Goal: Submit feedback/report problem: Submit feedback/report problem

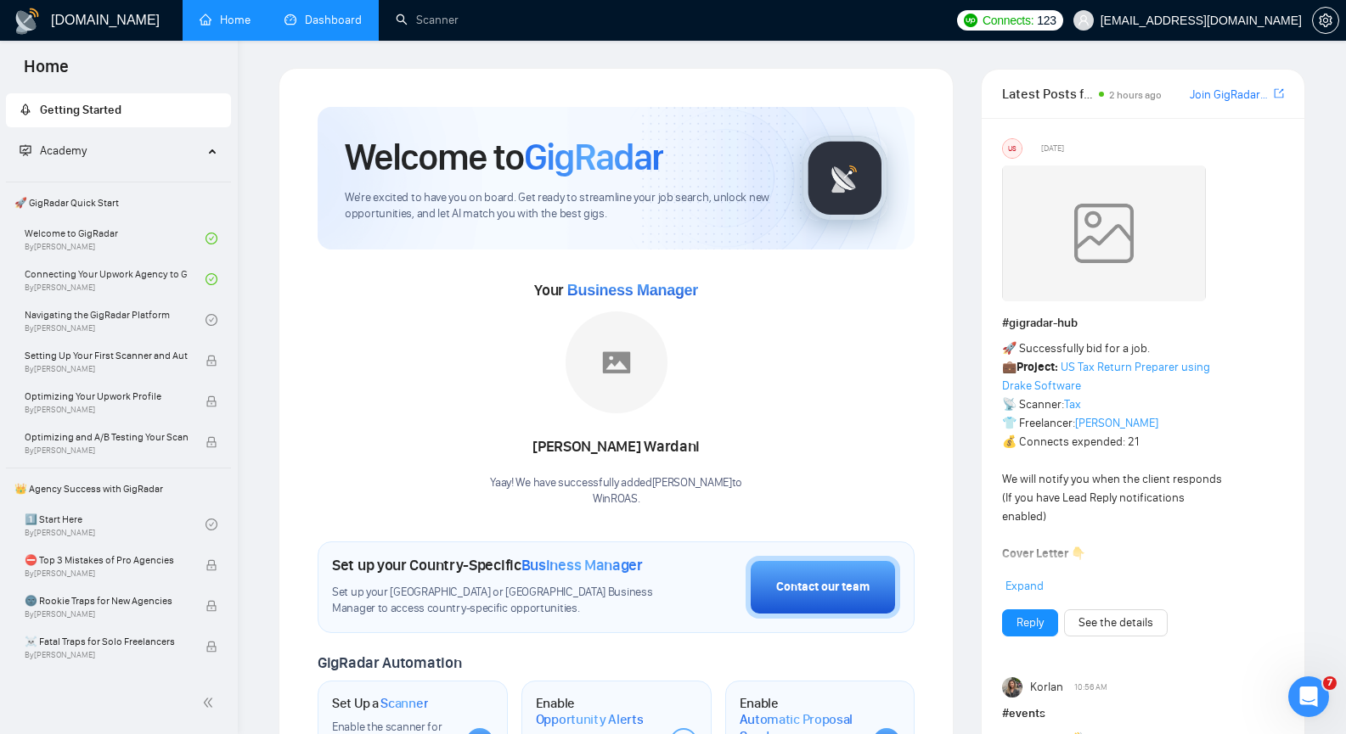
click at [318, 27] on link "Dashboard" at bounding box center [322, 20] width 77 height 14
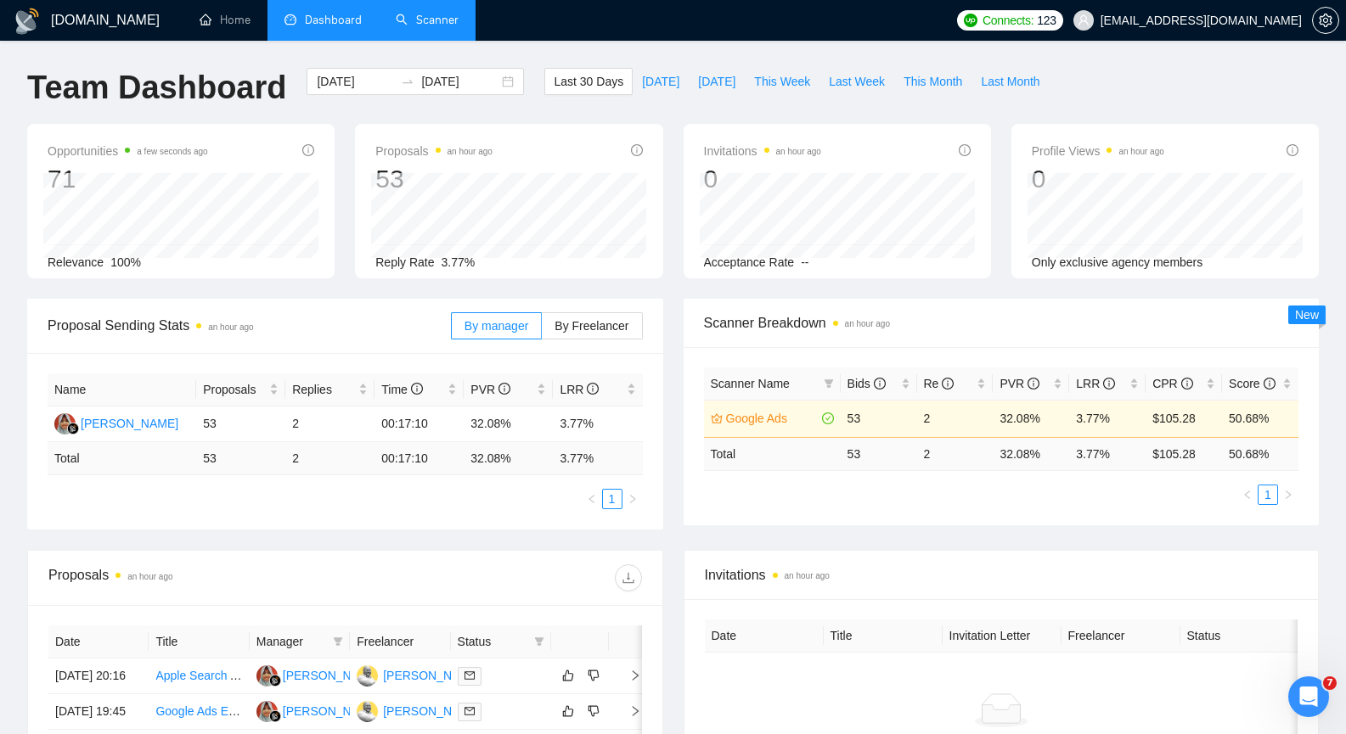
click at [445, 17] on link "Scanner" at bounding box center [427, 20] width 63 height 14
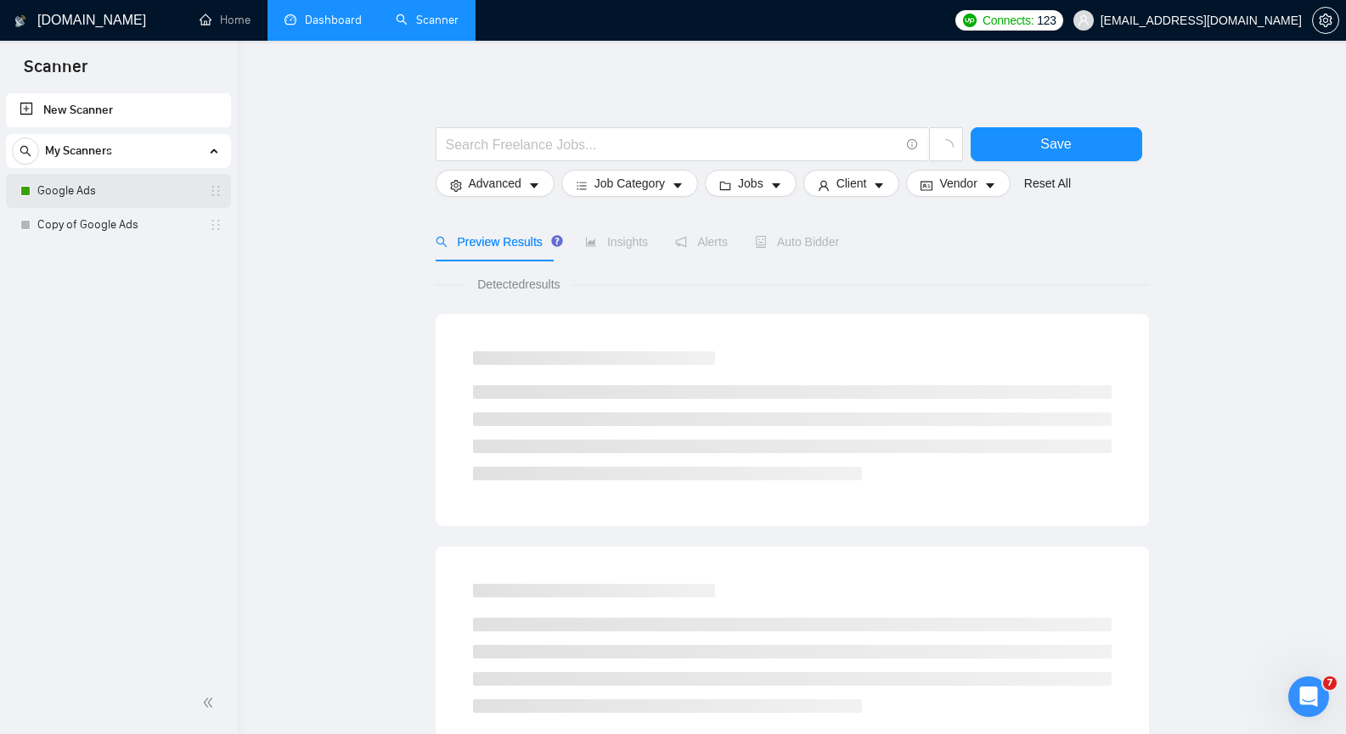
click at [135, 196] on link "Google Ads" at bounding box center [117, 191] width 161 height 34
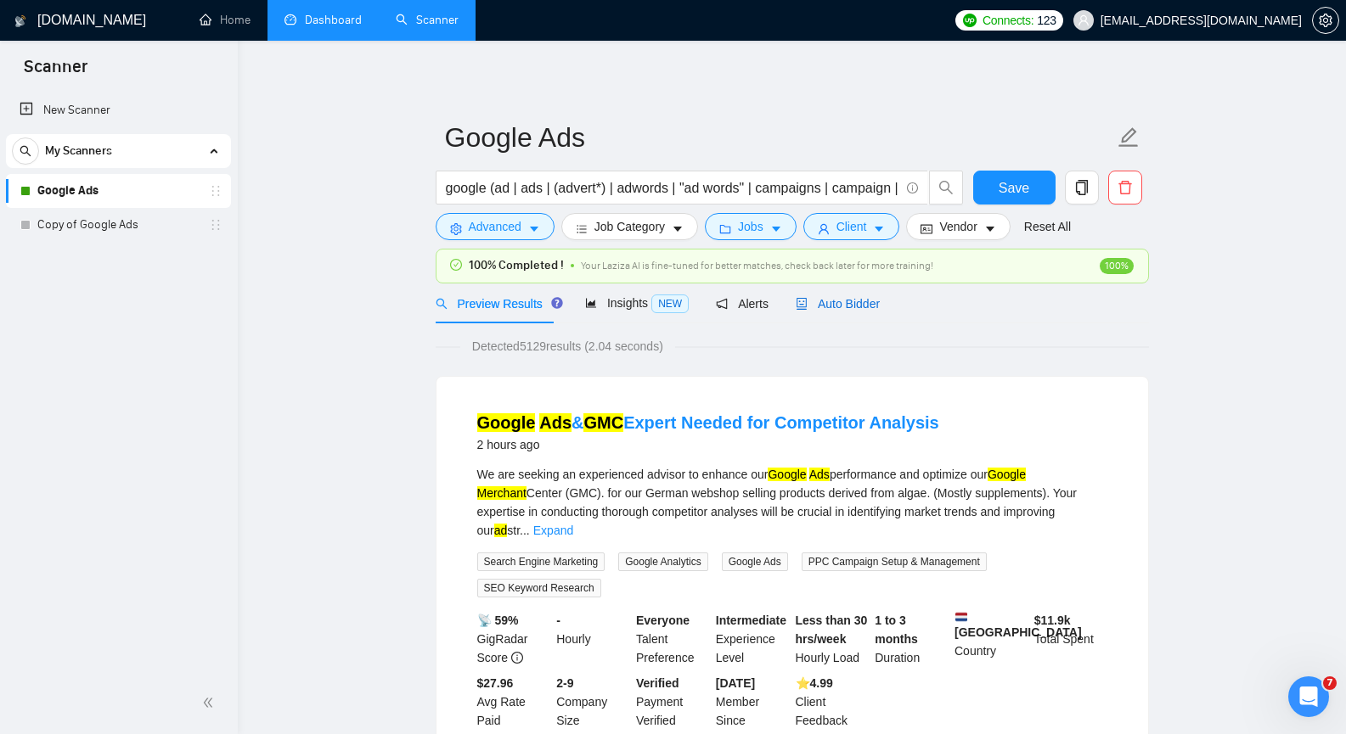
click at [821, 306] on span "Auto Bidder" at bounding box center [838, 304] width 84 height 14
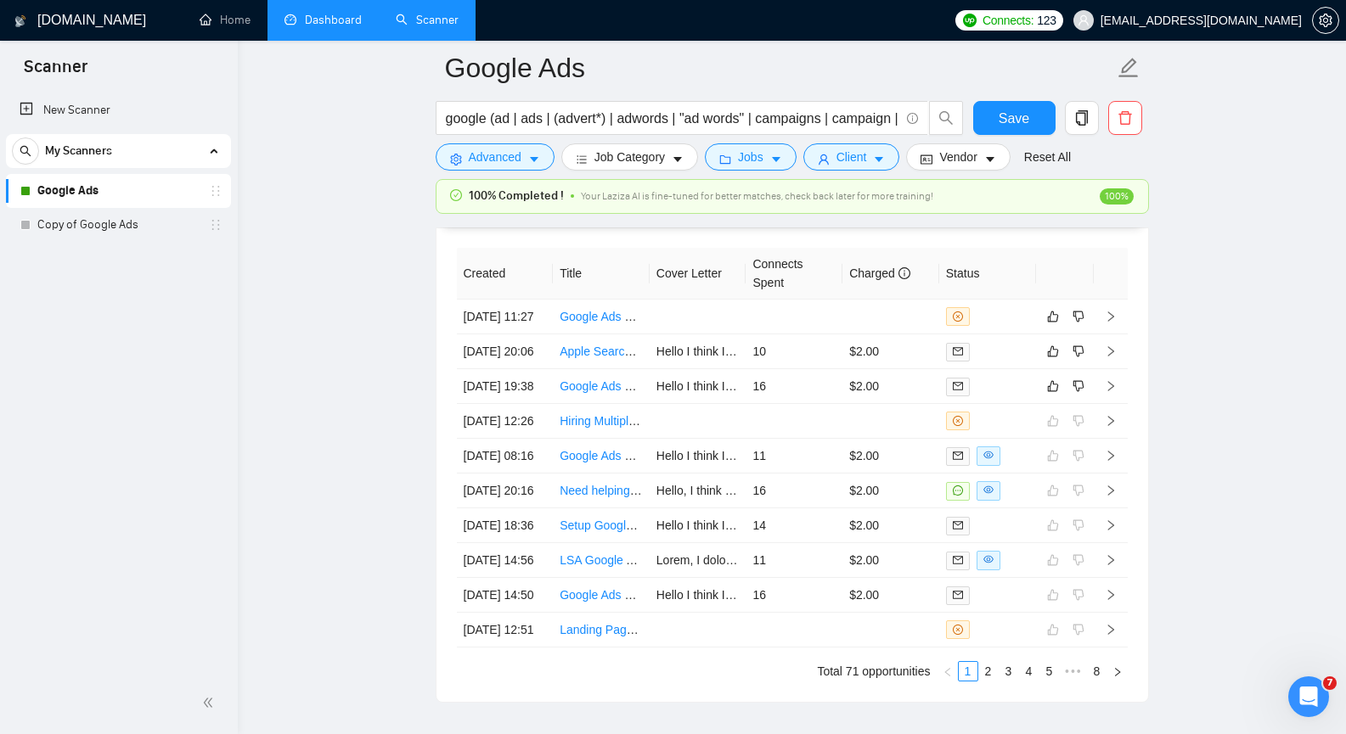
scroll to position [4245, 0]
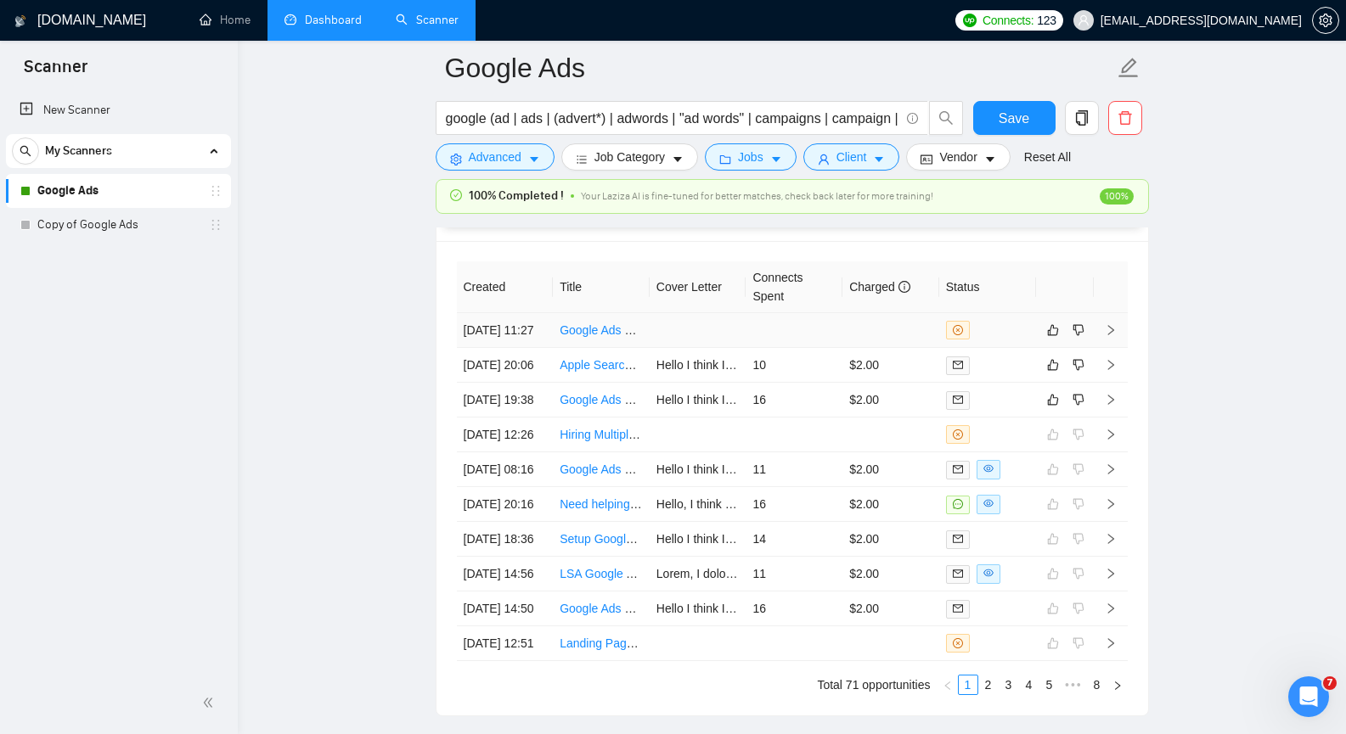
click at [1111, 336] on icon "right" at bounding box center [1111, 330] width 12 height 12
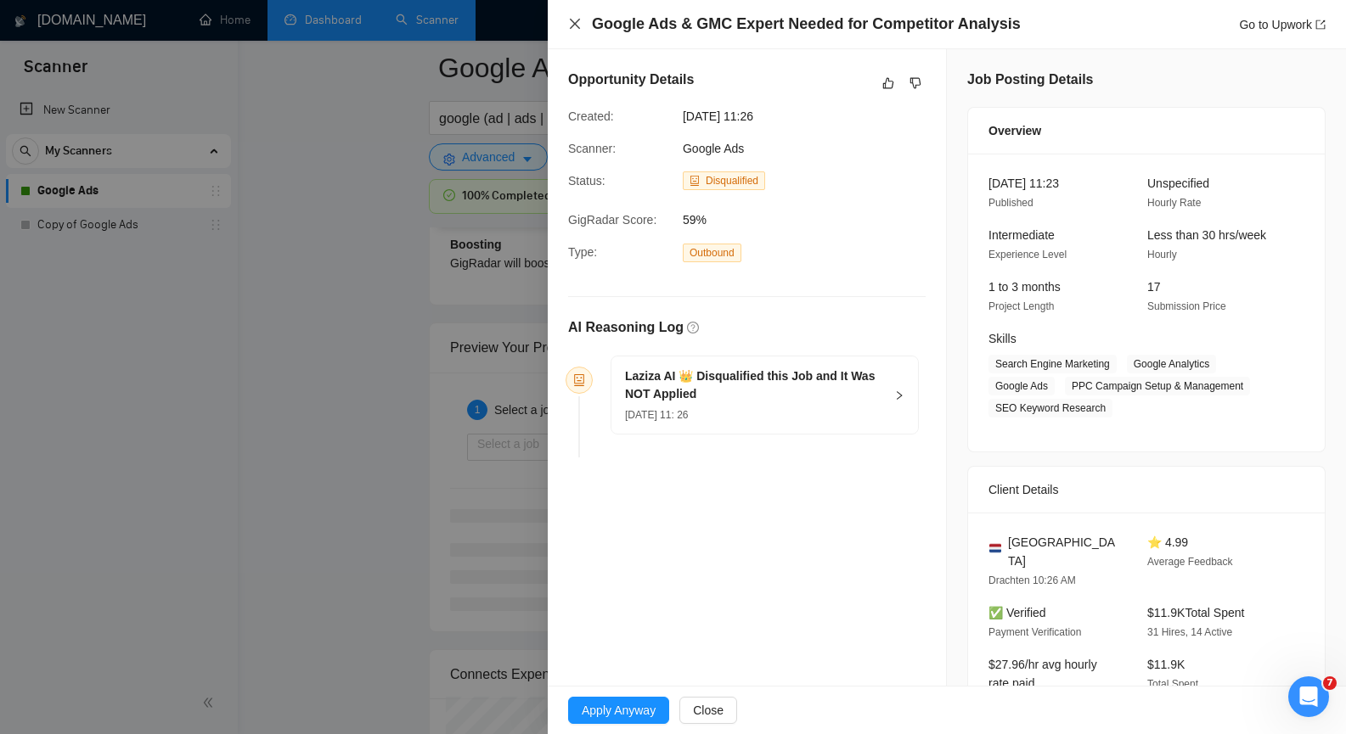
click at [578, 20] on icon "close" at bounding box center [575, 24] width 10 height 10
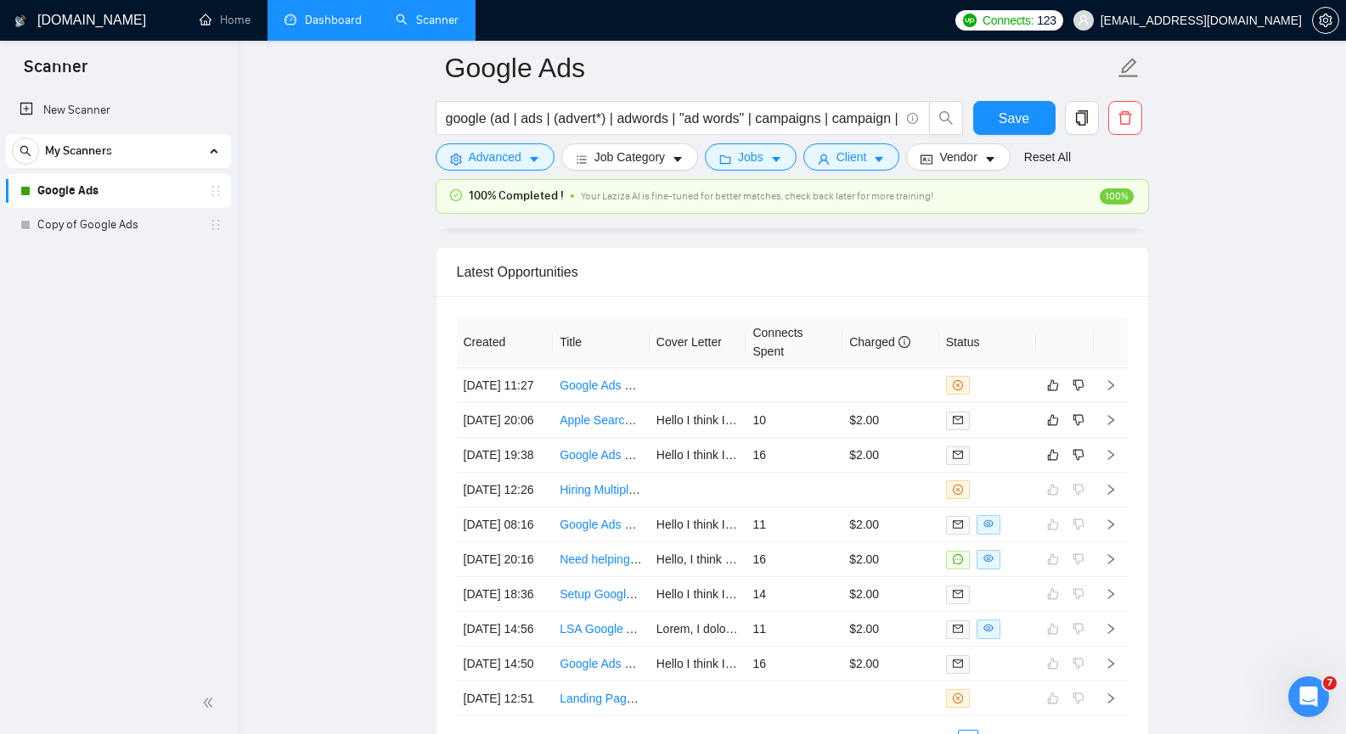
scroll to position [4190, 0]
click at [1078, 392] on icon "dislike" at bounding box center [1078, 386] width 12 height 14
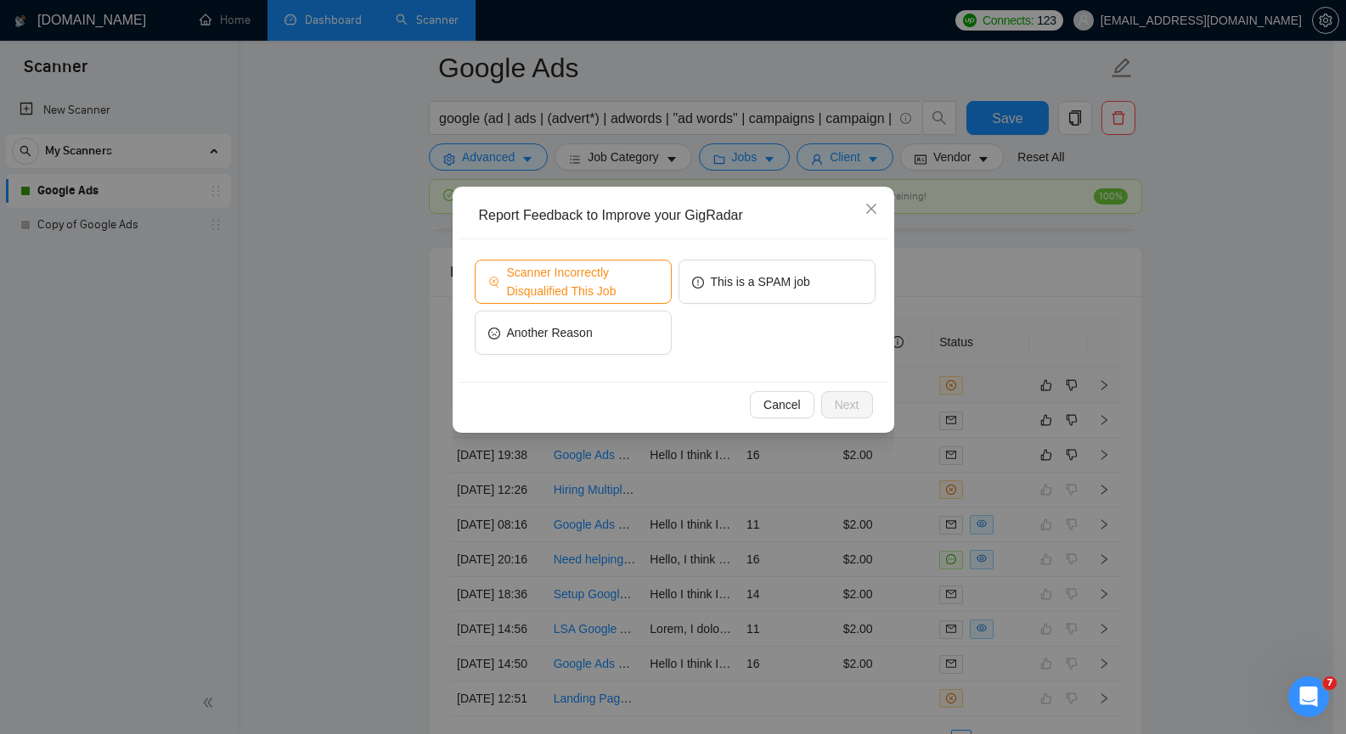
click at [640, 292] on span "Scanner Incorrectly Disqualified This Job" at bounding box center [582, 281] width 151 height 37
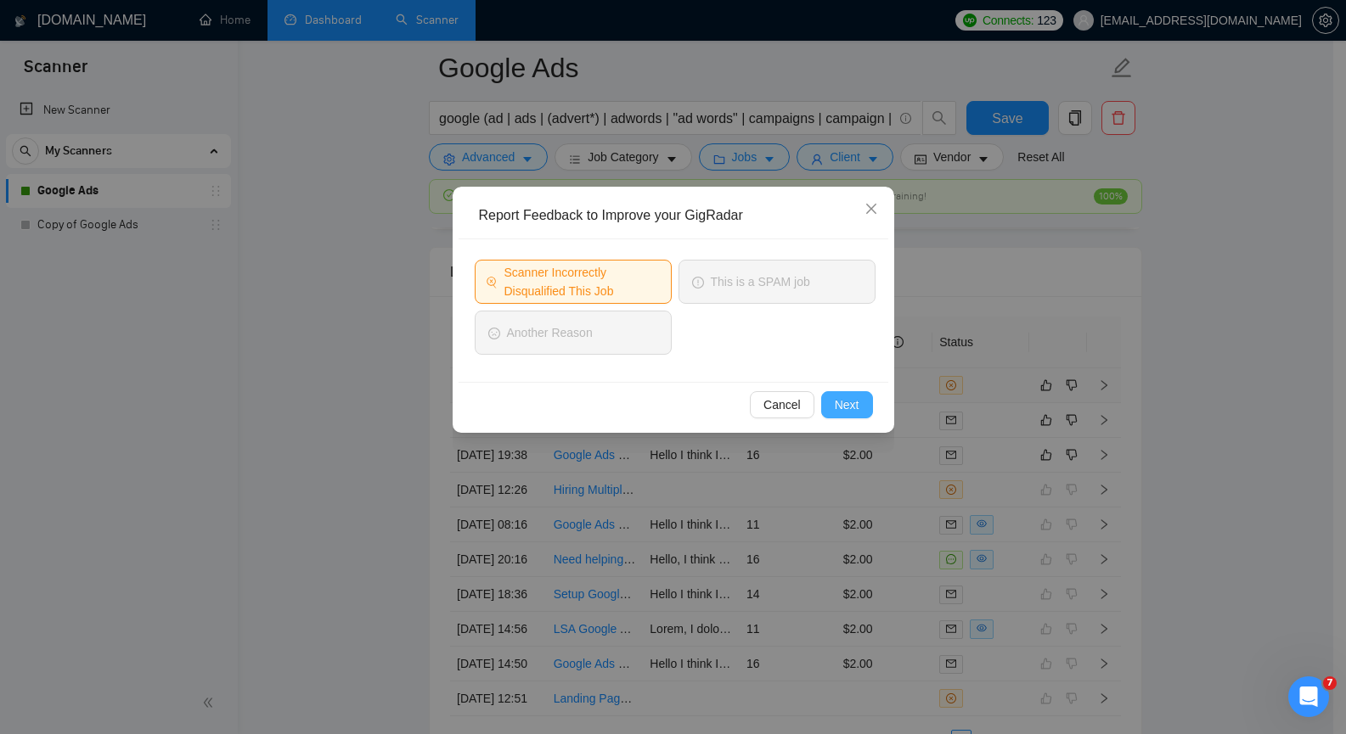
click at [849, 405] on span "Next" at bounding box center [847, 405] width 25 height 19
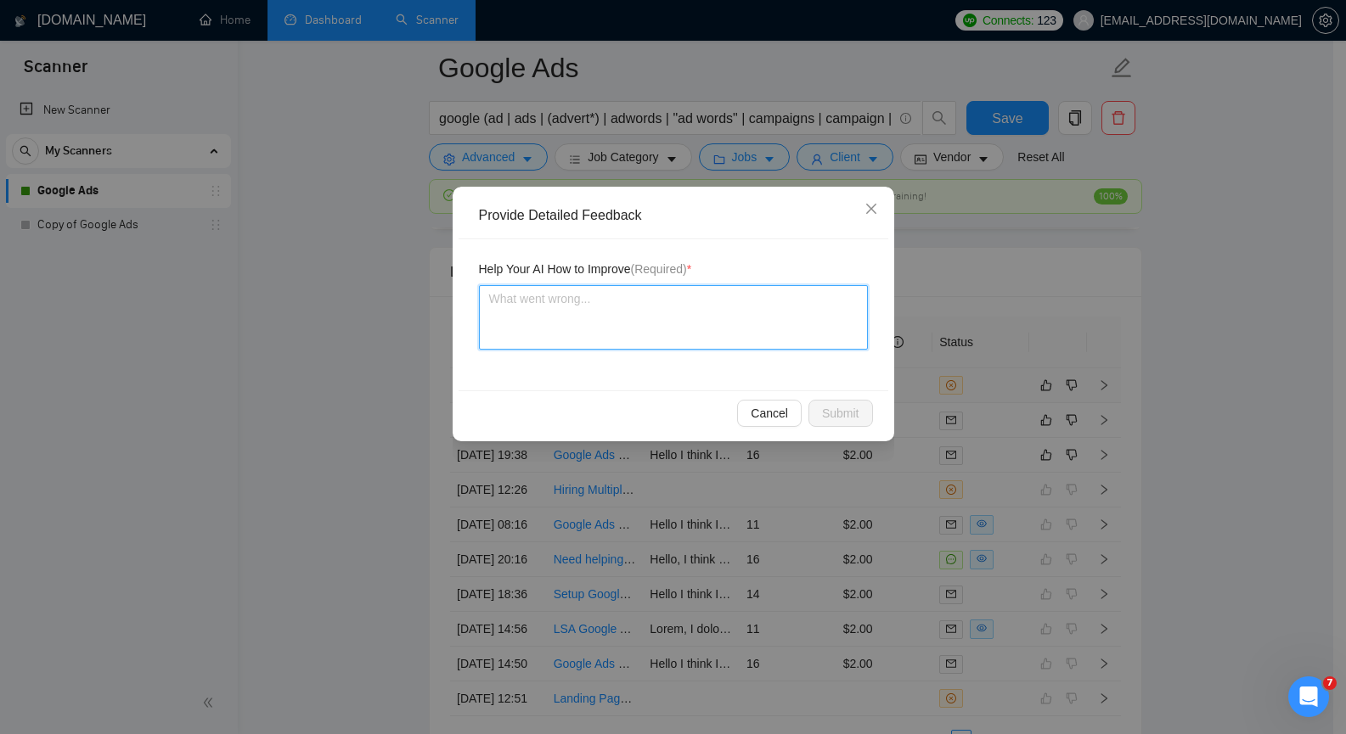
click at [670, 338] on textarea at bounding box center [673, 317] width 389 height 65
paste textarea "It was relevant work. The client wanted optimization of Google Ads and Merchant…"
type textarea "It was relevant work. The client wanted optimization of Google Ads and Merchant…"
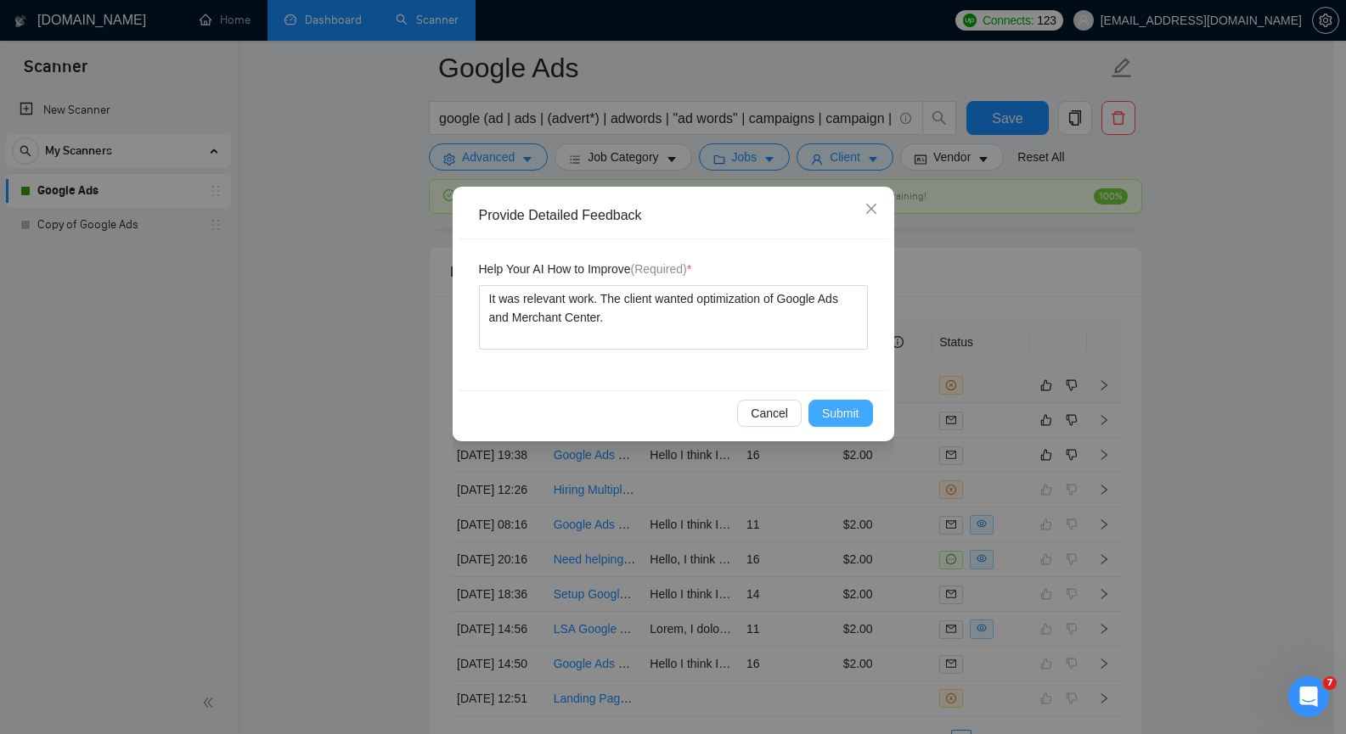
click at [847, 415] on span "Submit" at bounding box center [840, 413] width 37 height 19
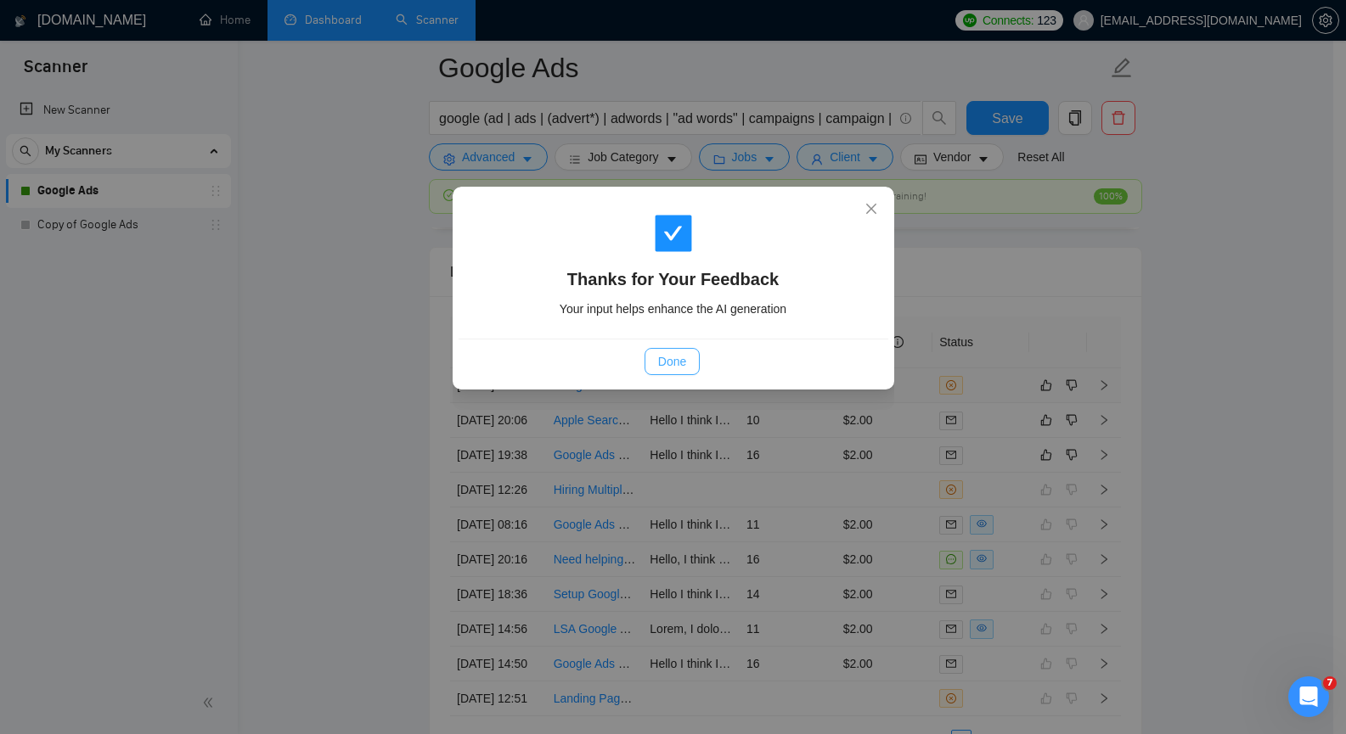
click at [679, 357] on span "Done" at bounding box center [672, 361] width 28 height 19
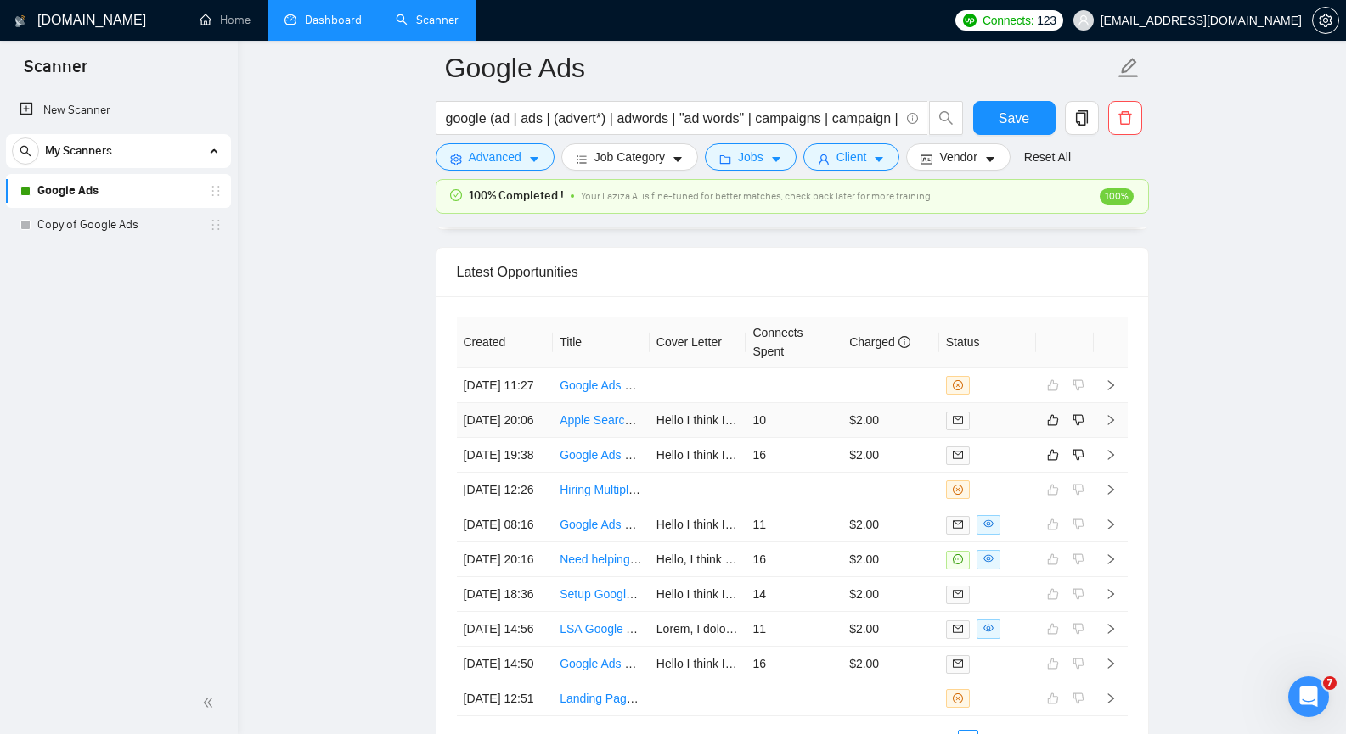
click at [1113, 426] on icon "right" at bounding box center [1111, 420] width 12 height 12
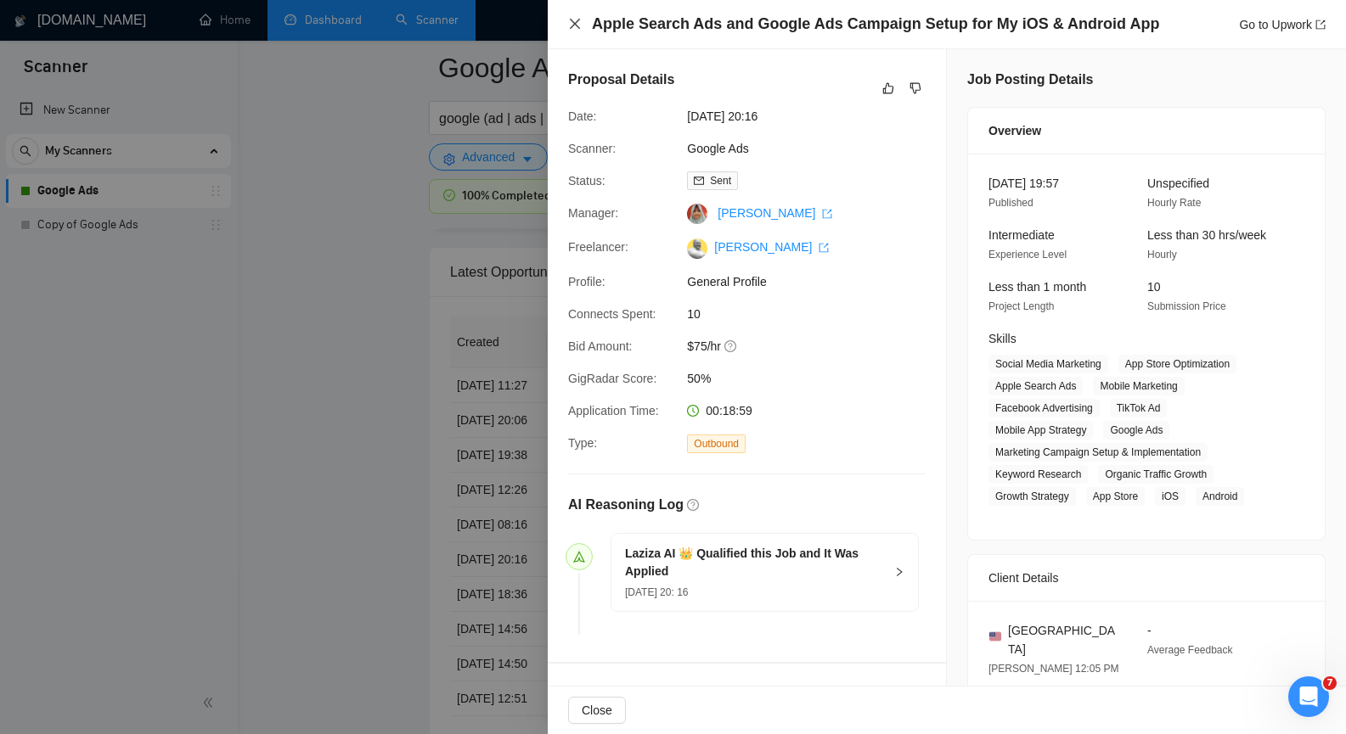
click at [577, 26] on icon "close" at bounding box center [575, 24] width 10 height 10
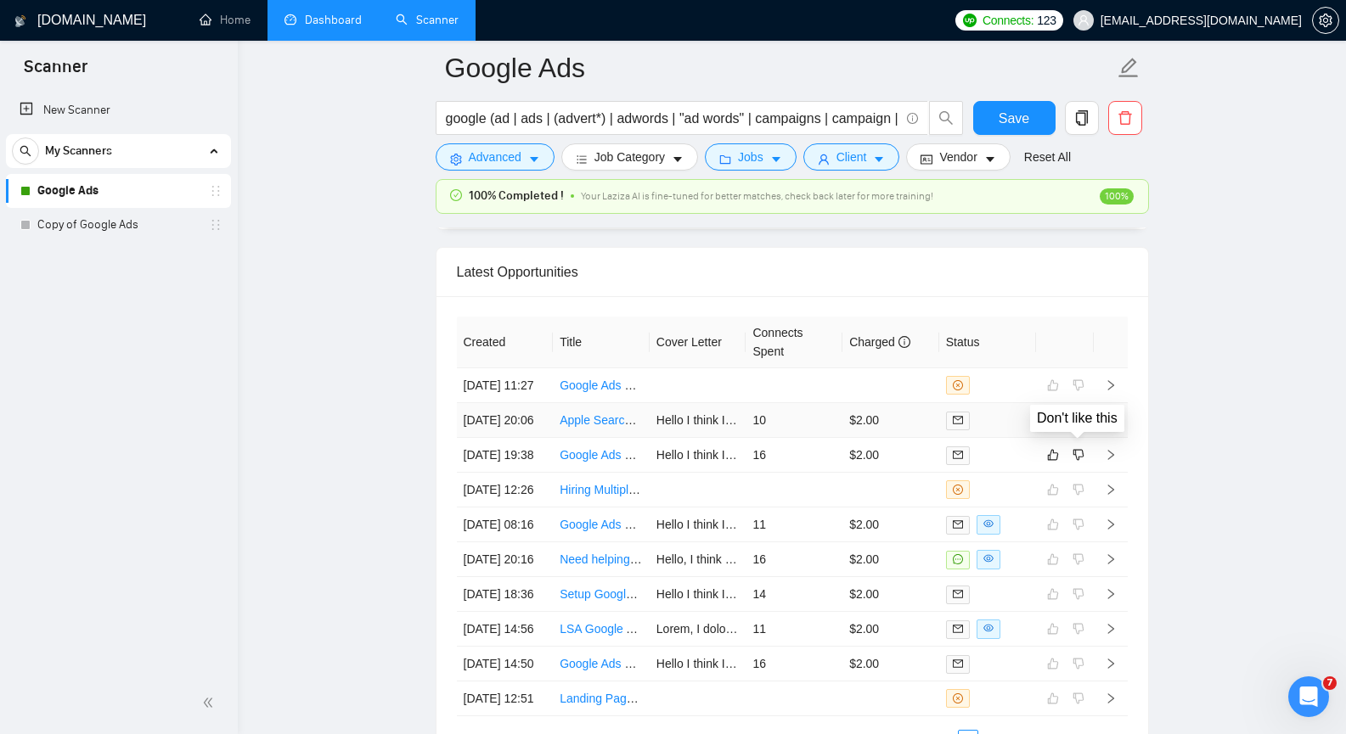
click at [1082, 426] on icon "dislike" at bounding box center [1077, 420] width 11 height 11
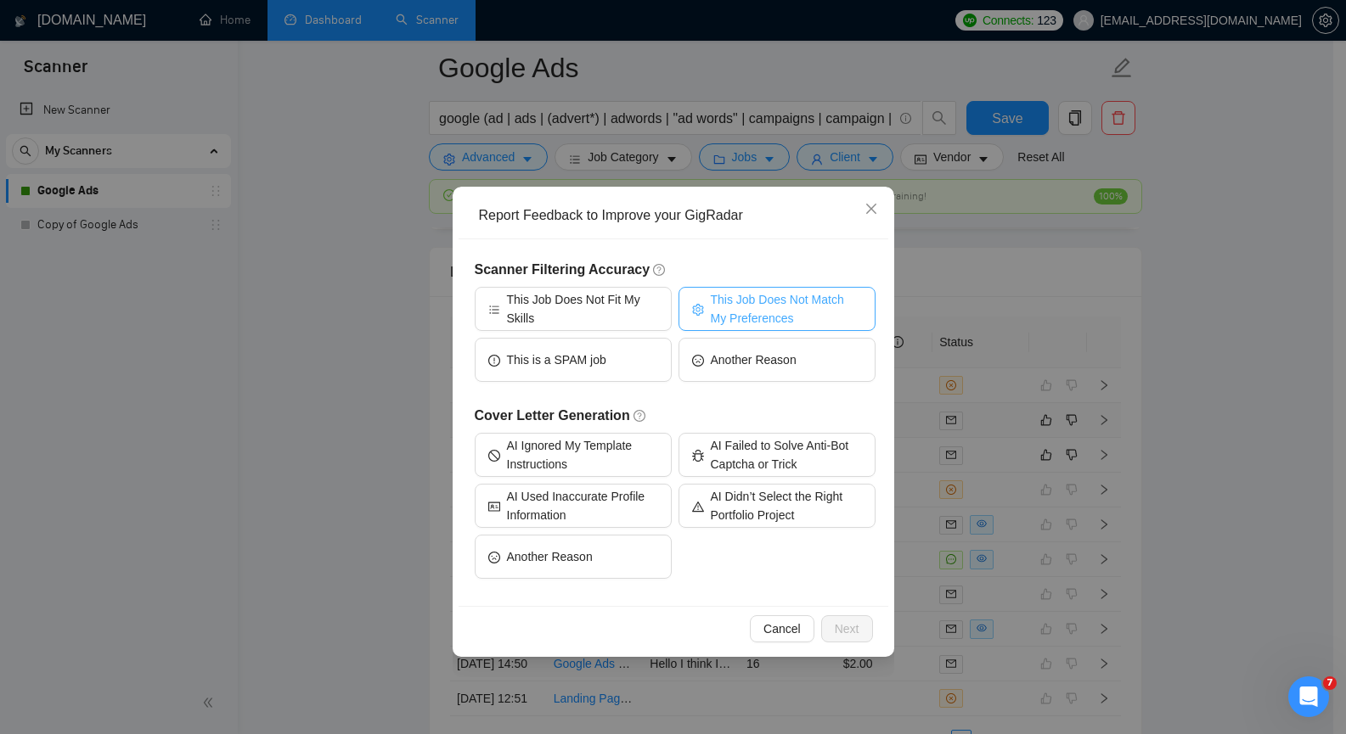
click at [750, 315] on span "This Job Does Not Match My Preferences" at bounding box center [786, 308] width 151 height 37
click at [854, 627] on span "Next" at bounding box center [847, 629] width 25 height 19
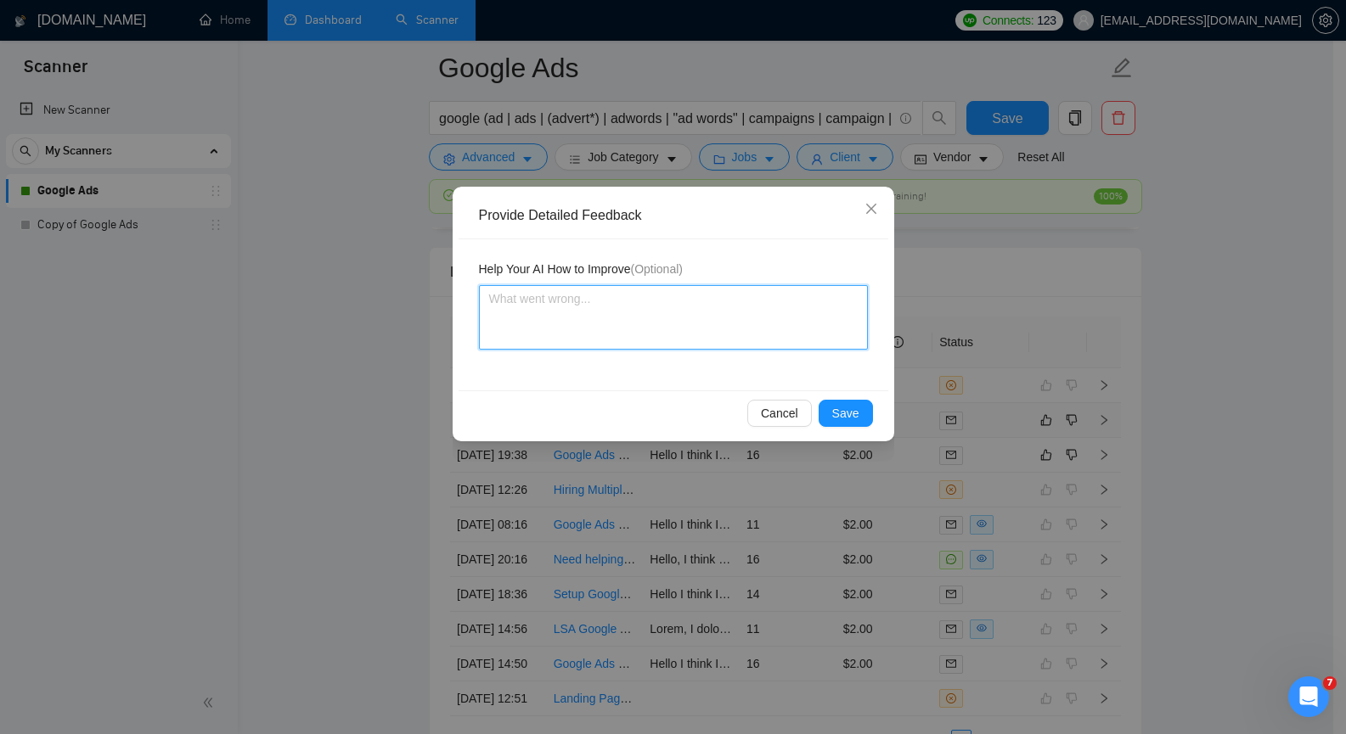
click at [609, 312] on textarea at bounding box center [673, 317] width 389 height 65
paste textarea "I don't want to work with app promotion."
type textarea "I don't want to work with app promotion."
type textarea "I don't want to work with app promotion"
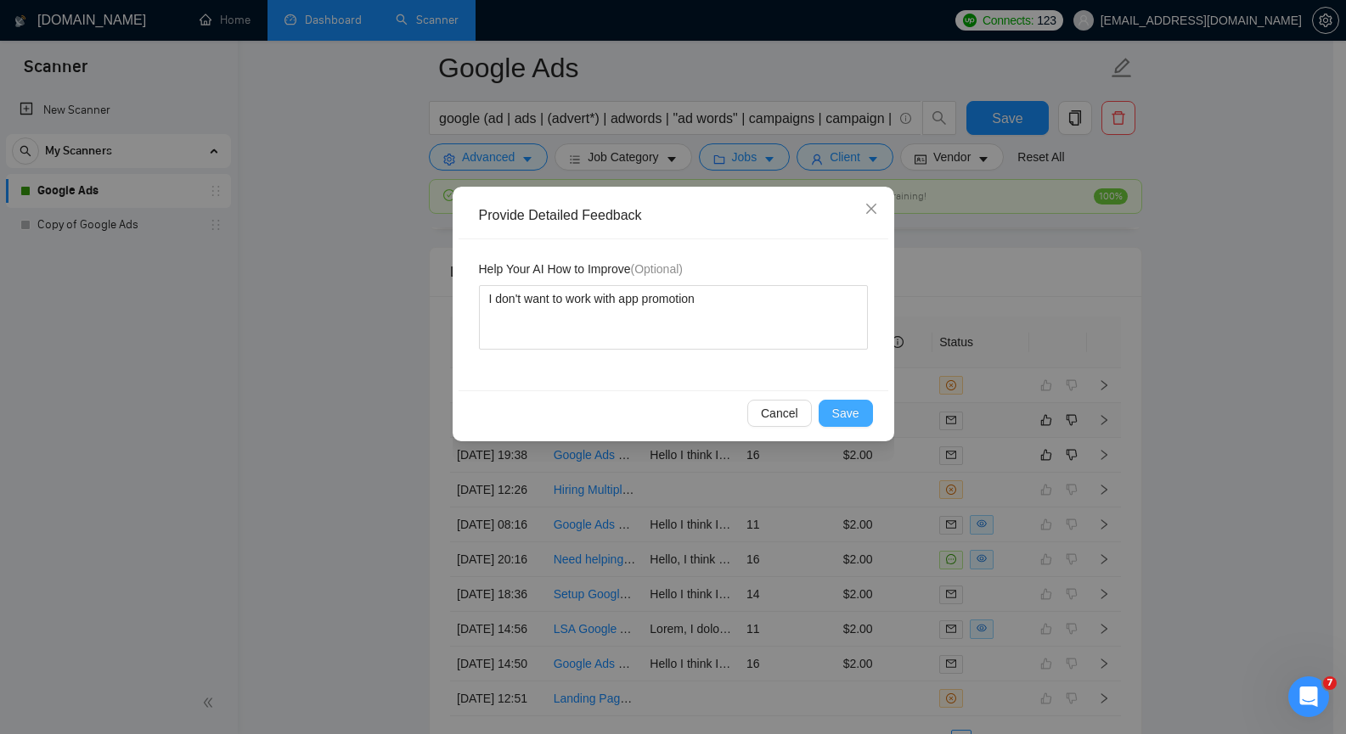
click at [852, 415] on span "Save" at bounding box center [845, 413] width 27 height 19
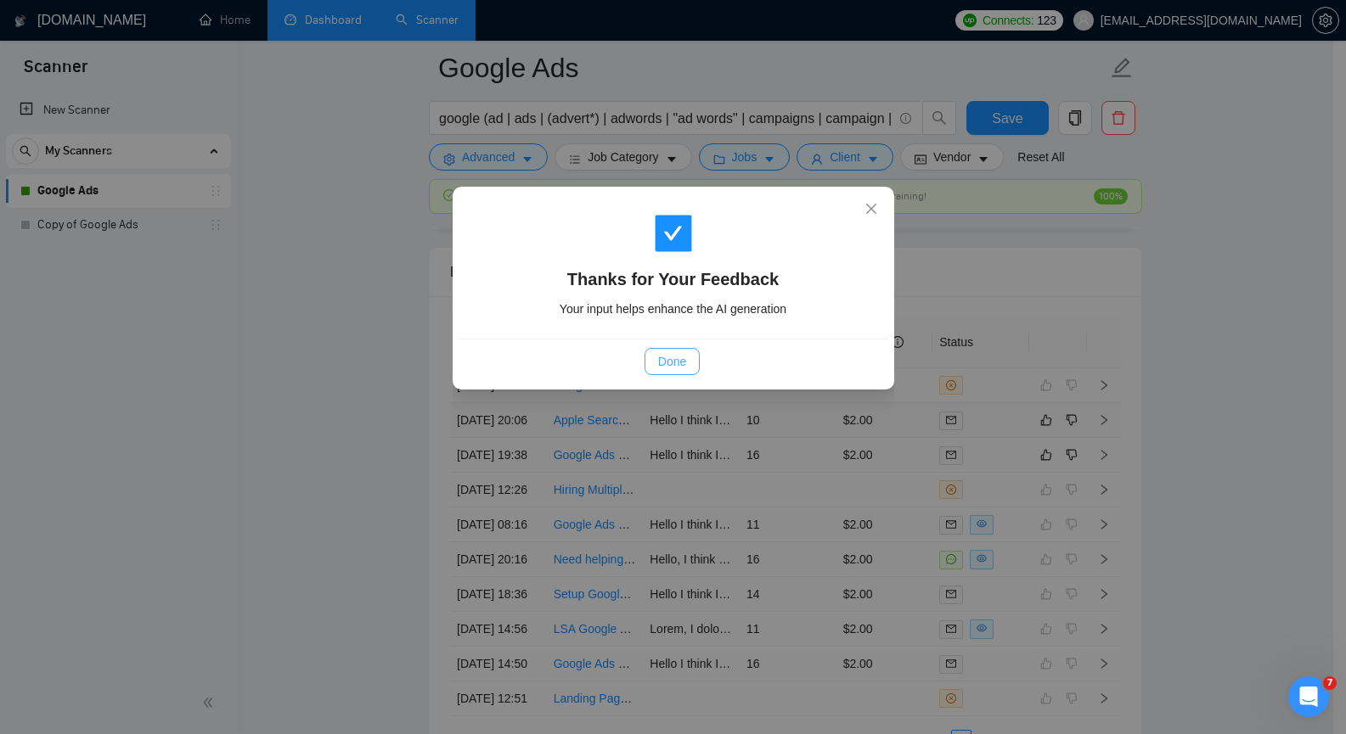
click at [669, 359] on span "Done" at bounding box center [672, 361] width 28 height 19
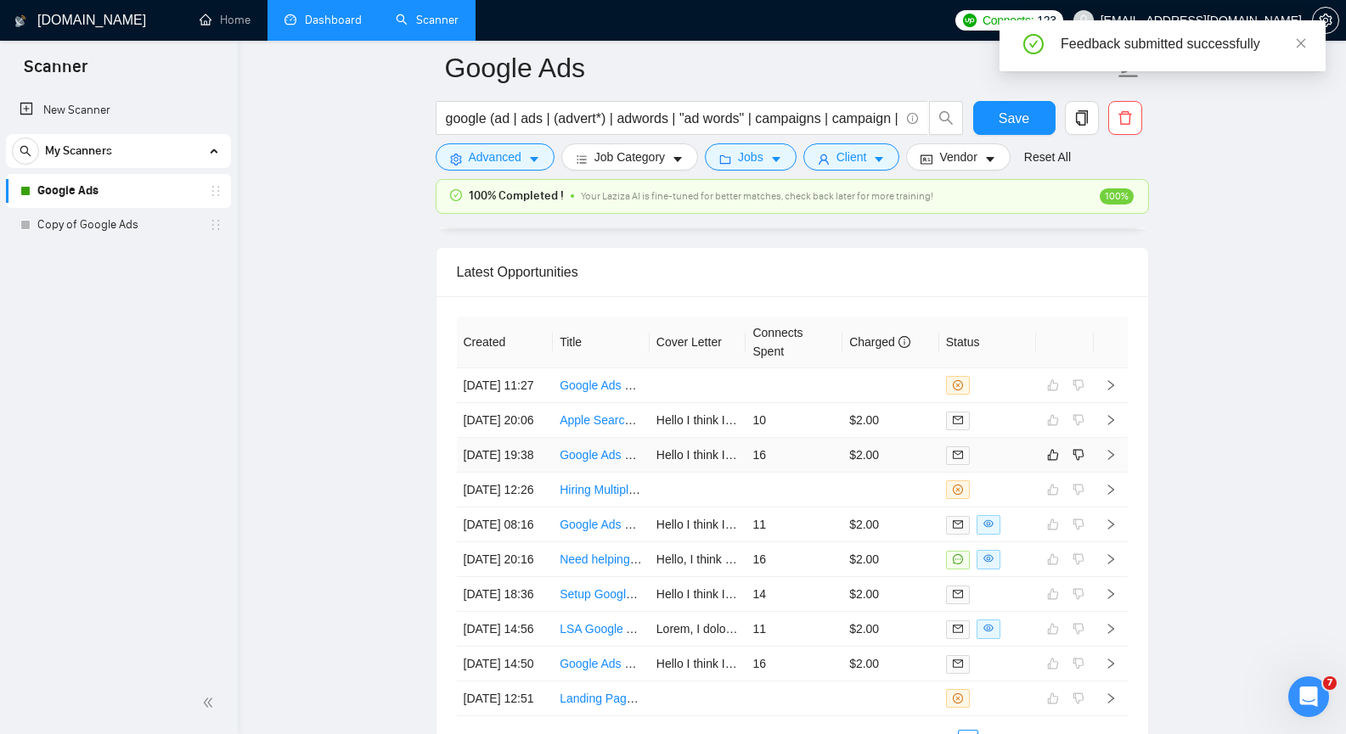
click at [1111, 461] on icon "right" at bounding box center [1111, 455] width 12 height 12
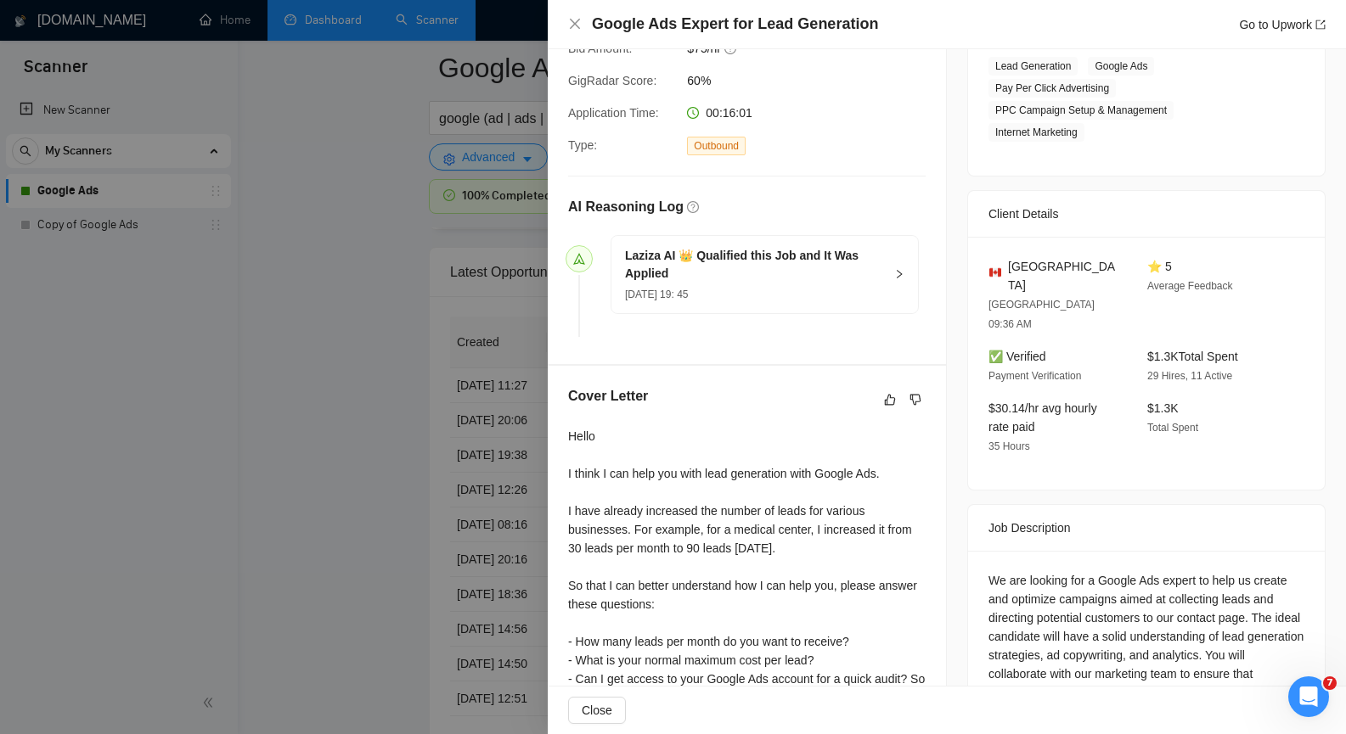
scroll to position [297, 0]
click at [576, 20] on icon "close" at bounding box center [575, 24] width 14 height 14
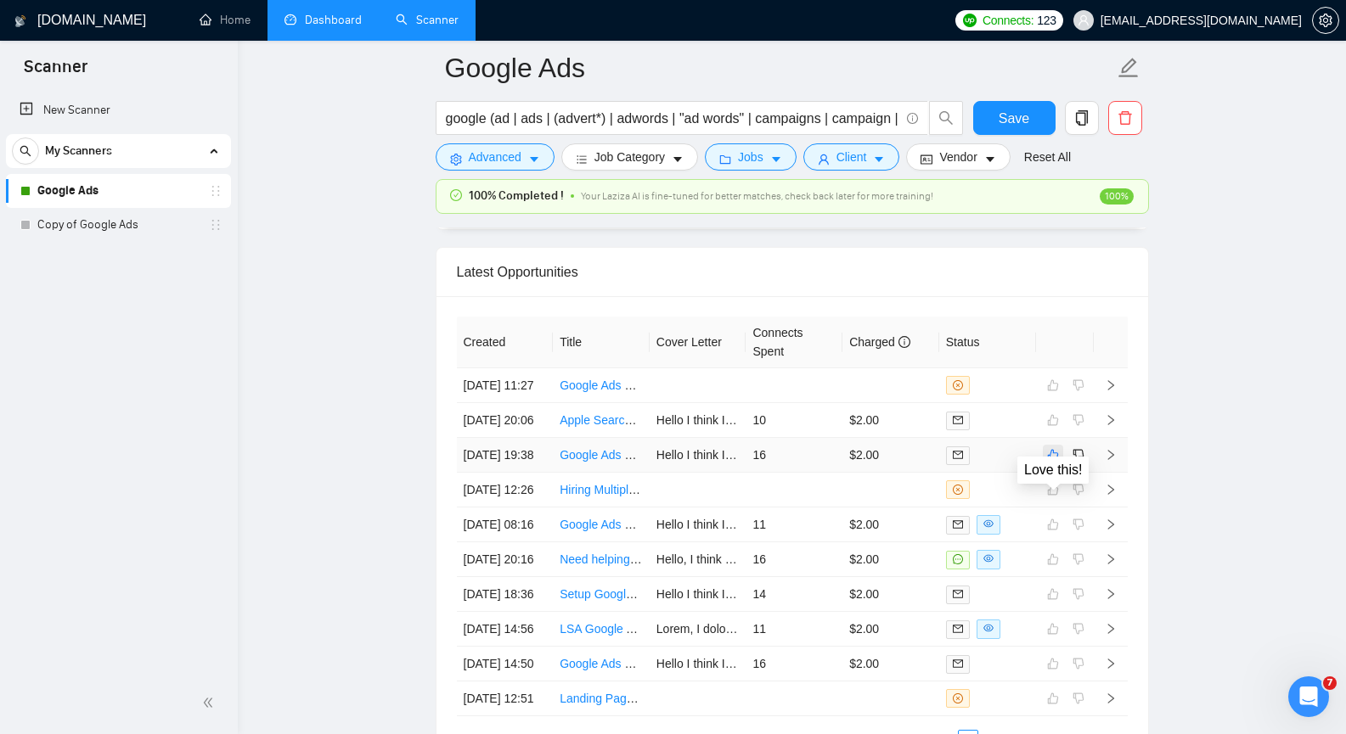
click at [1055, 462] on icon "like" at bounding box center [1053, 455] width 12 height 14
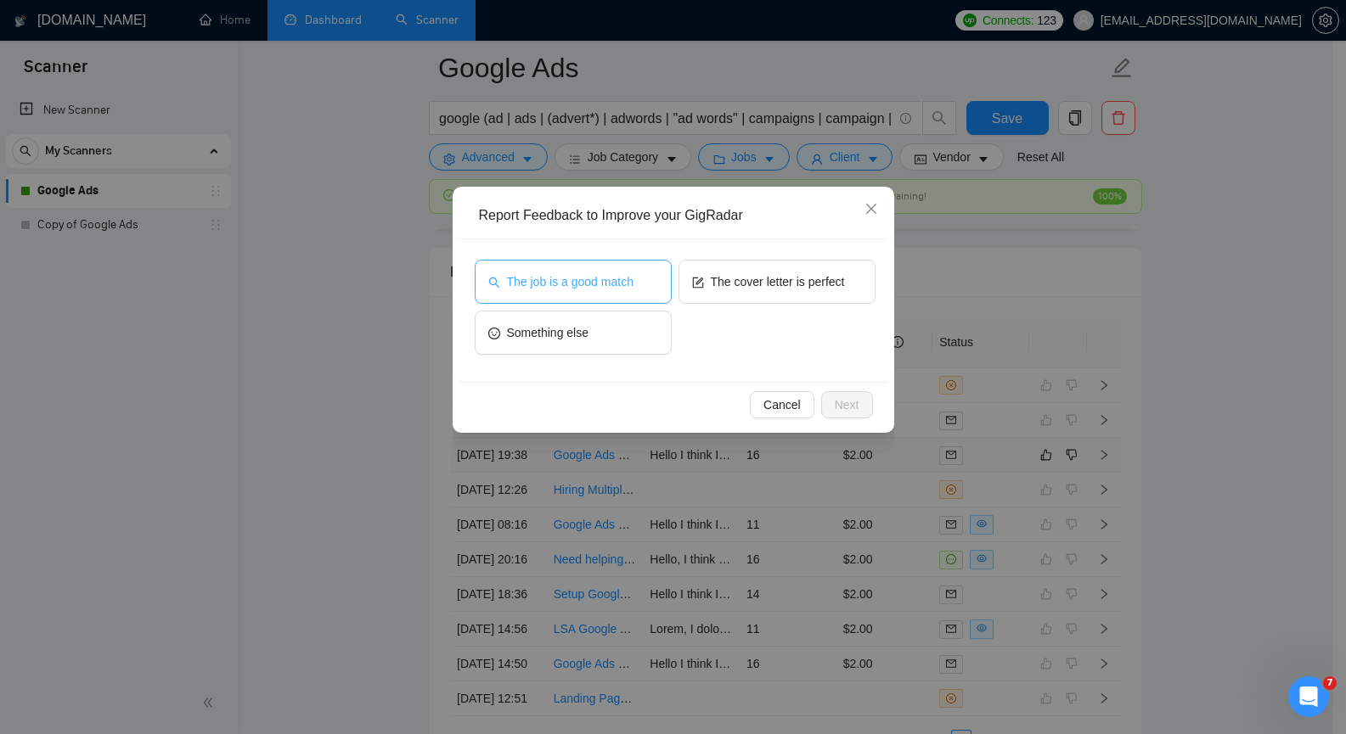
click at [635, 297] on button "The job is a good match" at bounding box center [573, 282] width 197 height 44
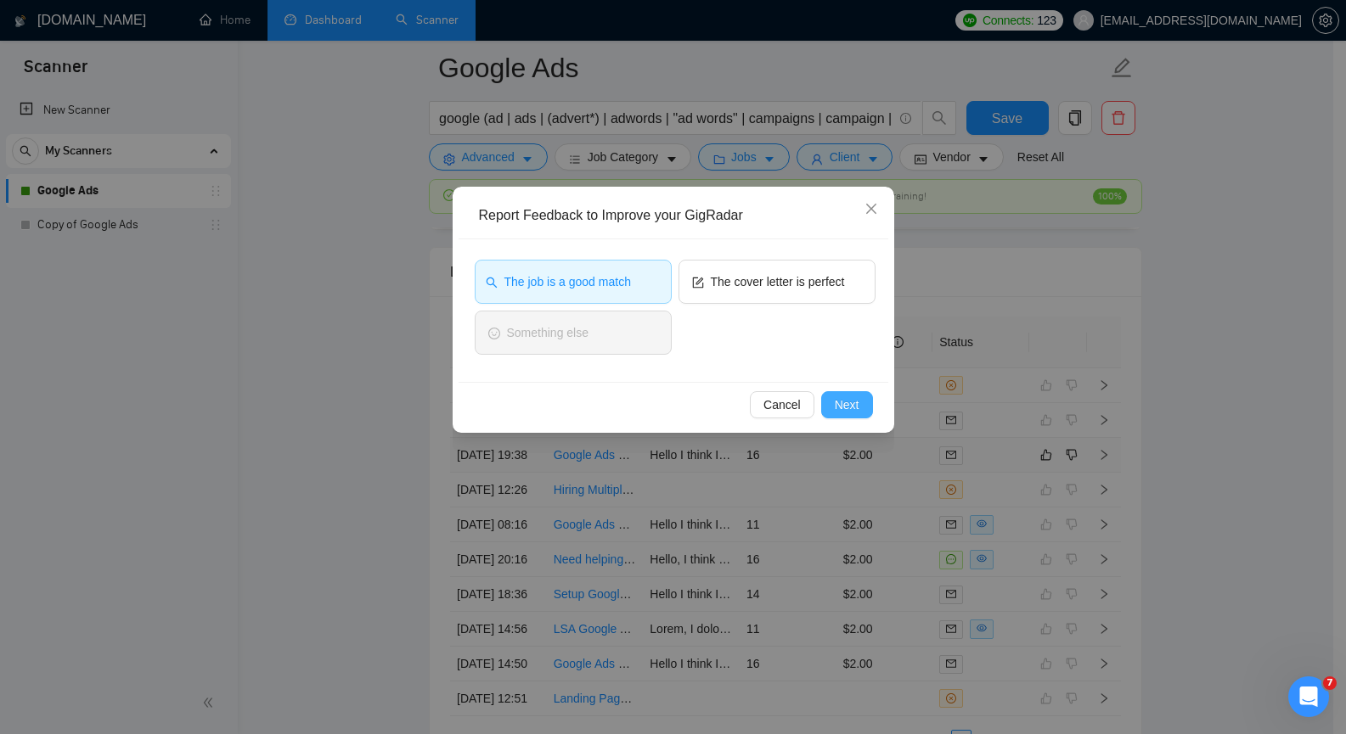
click at [836, 401] on span "Next" at bounding box center [847, 405] width 25 height 19
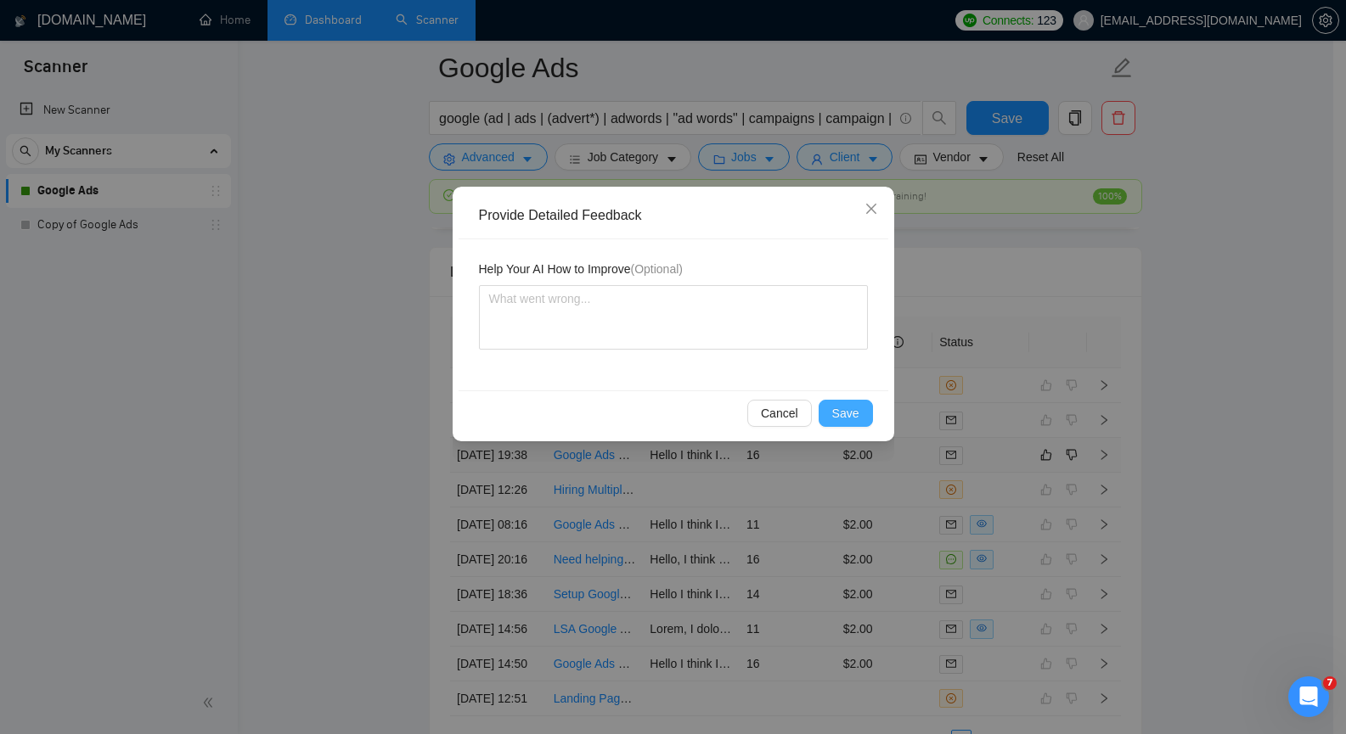
click at [838, 403] on button "Save" at bounding box center [845, 413] width 54 height 27
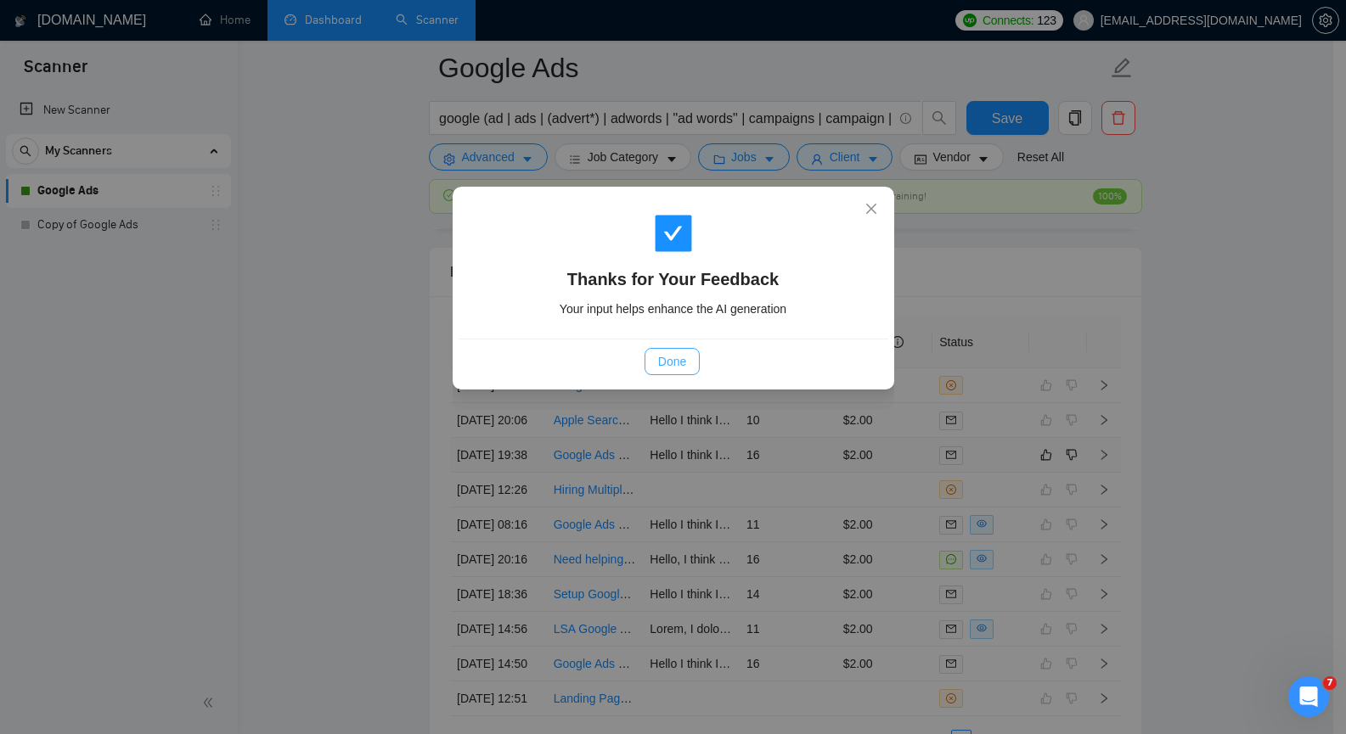
click at [689, 352] on button "Done" at bounding box center [671, 361] width 55 height 27
